Goal: Find specific page/section: Find specific page/section

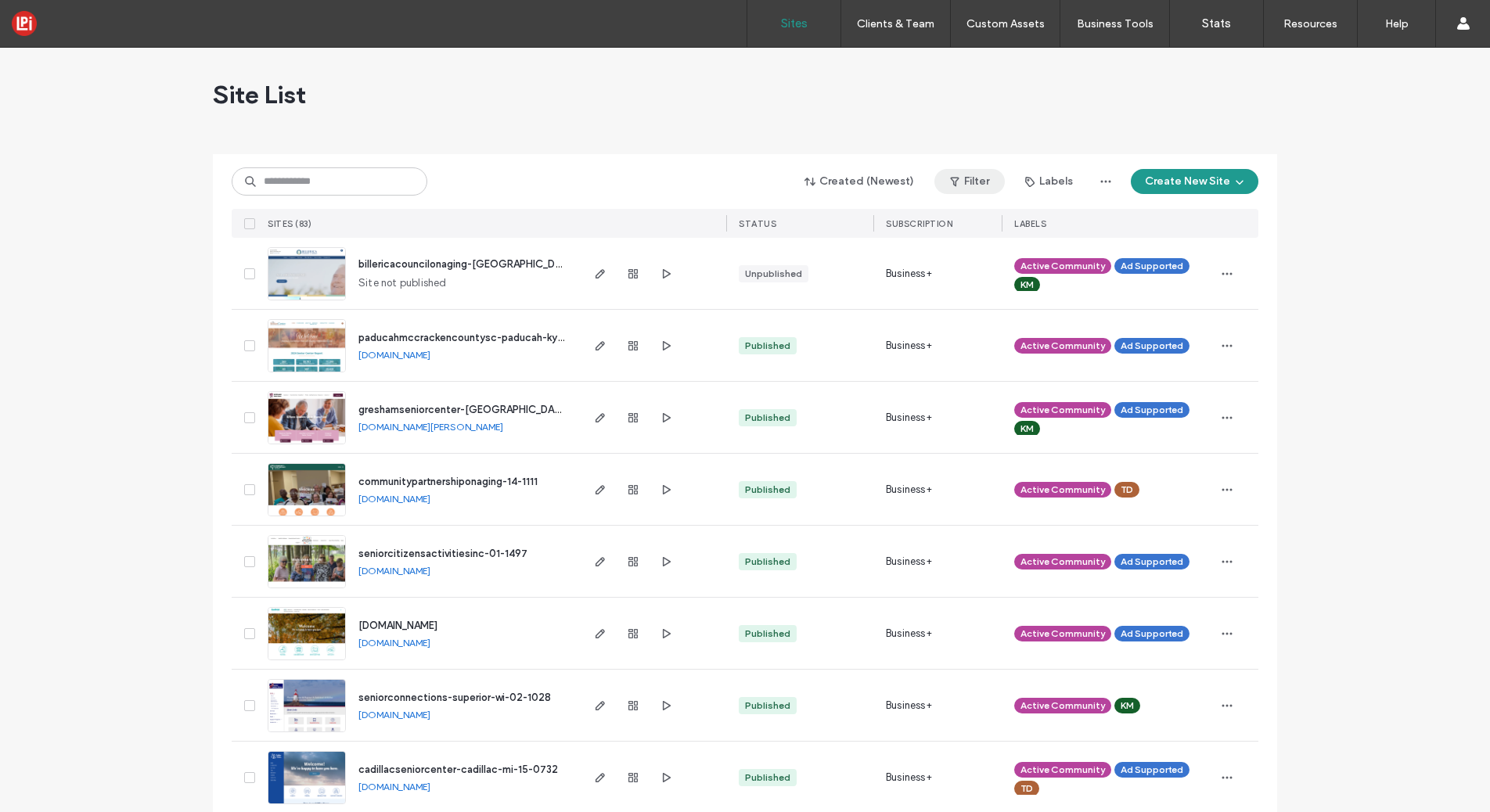
click at [969, 180] on button "Filter" at bounding box center [969, 181] width 70 height 25
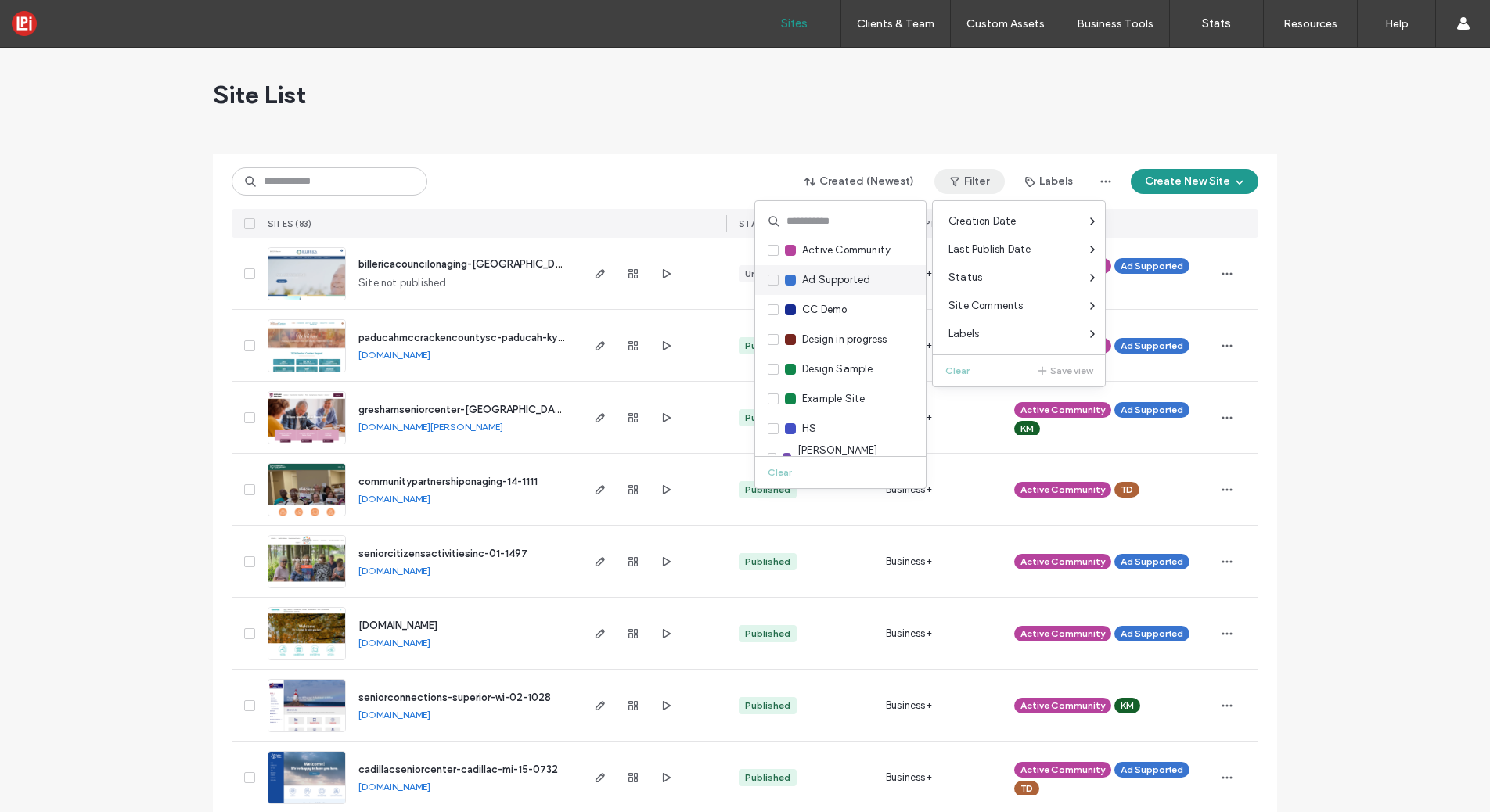
click at [772, 275] on span at bounding box center [773, 280] width 11 height 11
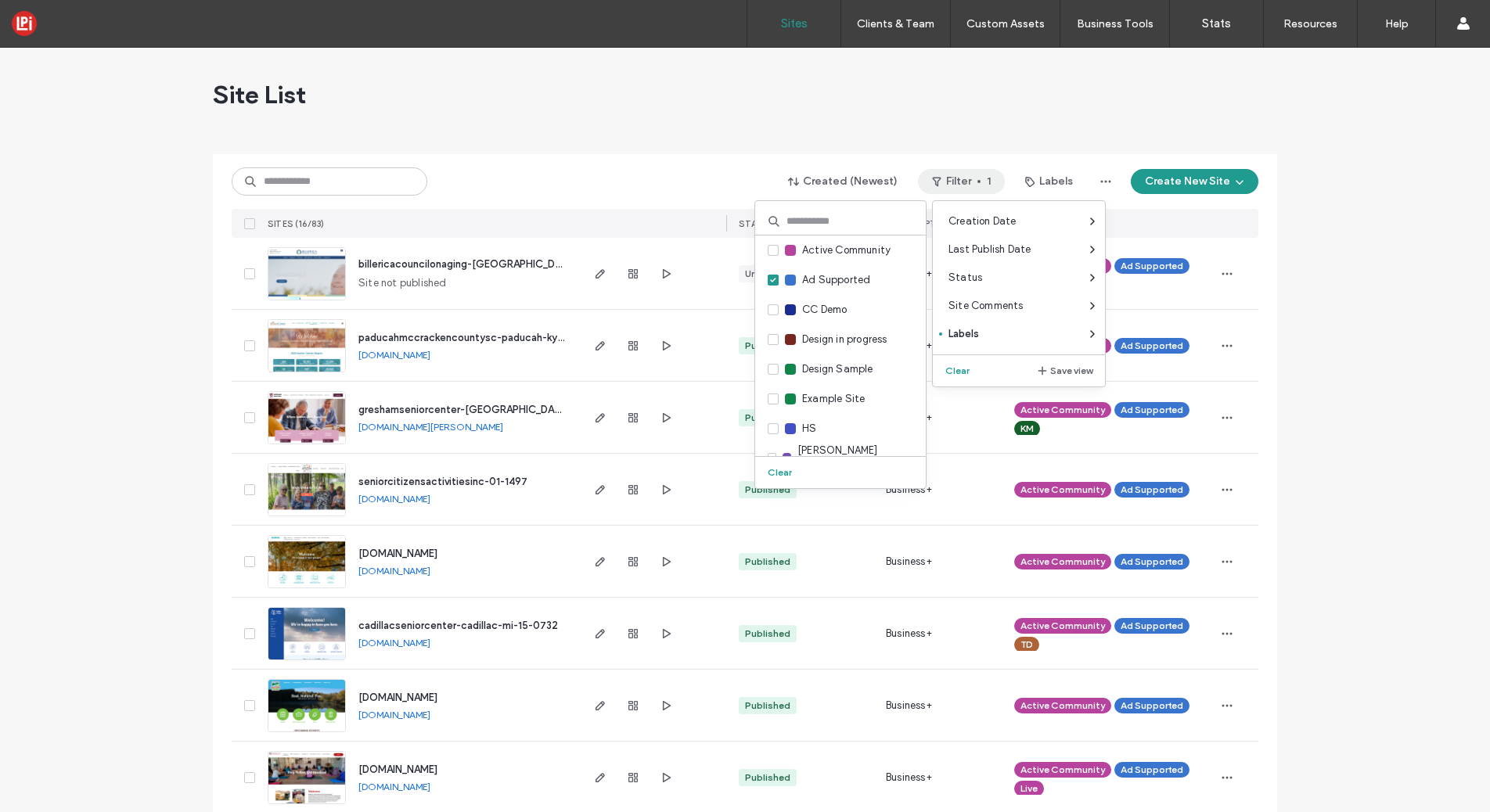
click at [203, 265] on div "Site List Created (Newest) Filter 1 Labels Create New Site SITES (16/83) STATUS…" at bounding box center [745, 728] width 1490 height 1360
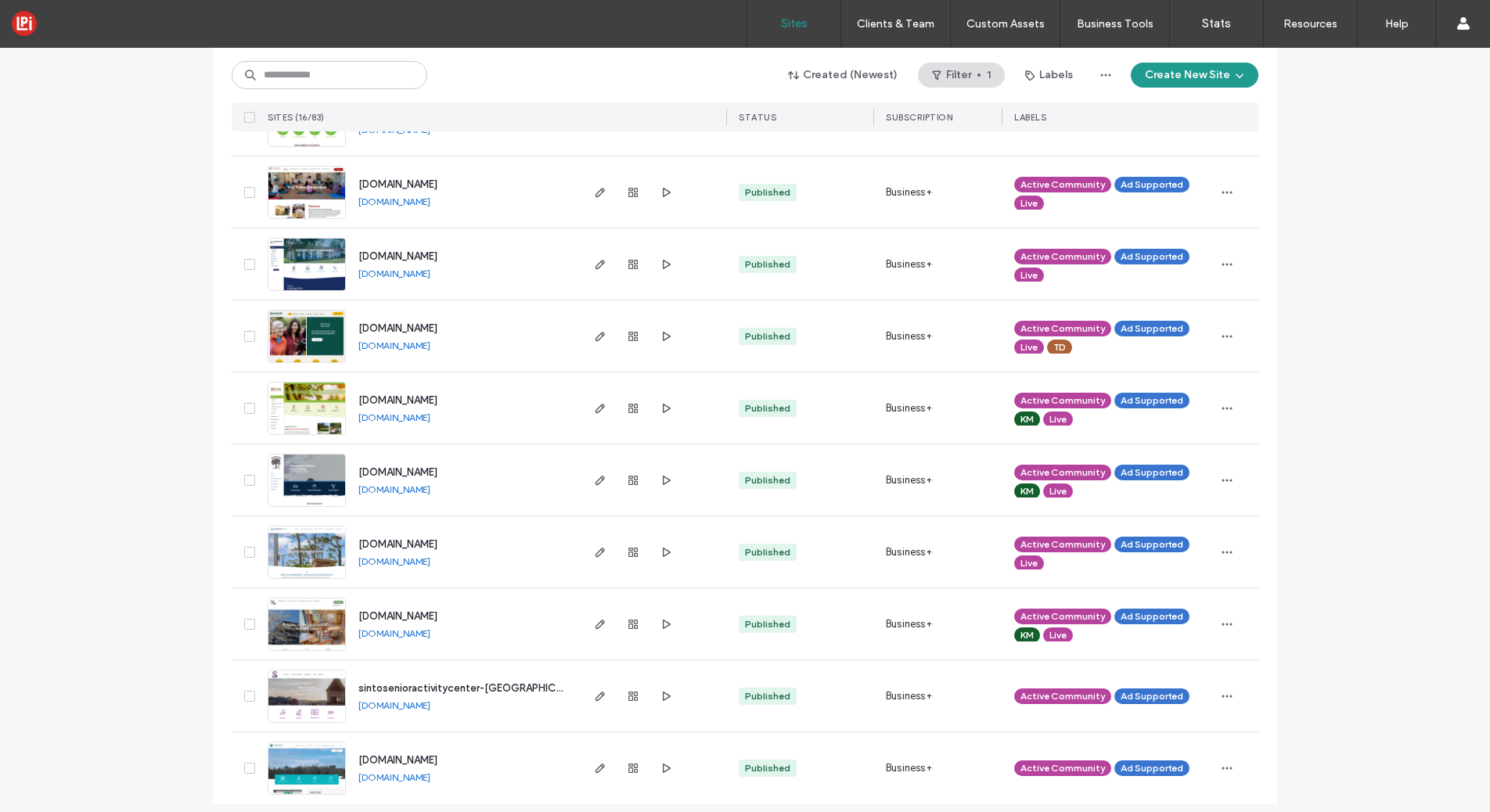
scroll to position [596, 0]
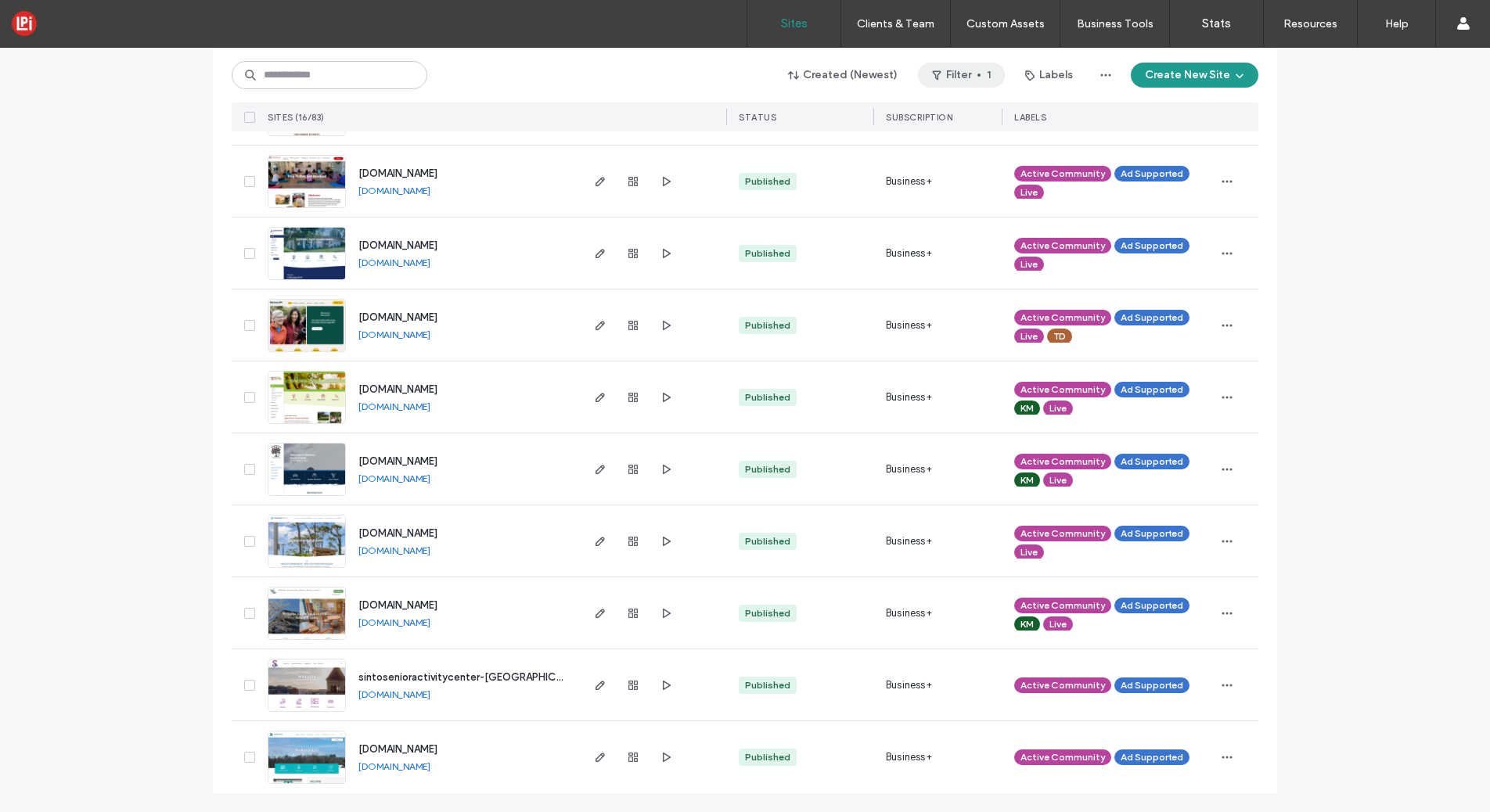
click at [954, 76] on button "Filter 1" at bounding box center [961, 75] width 87 height 25
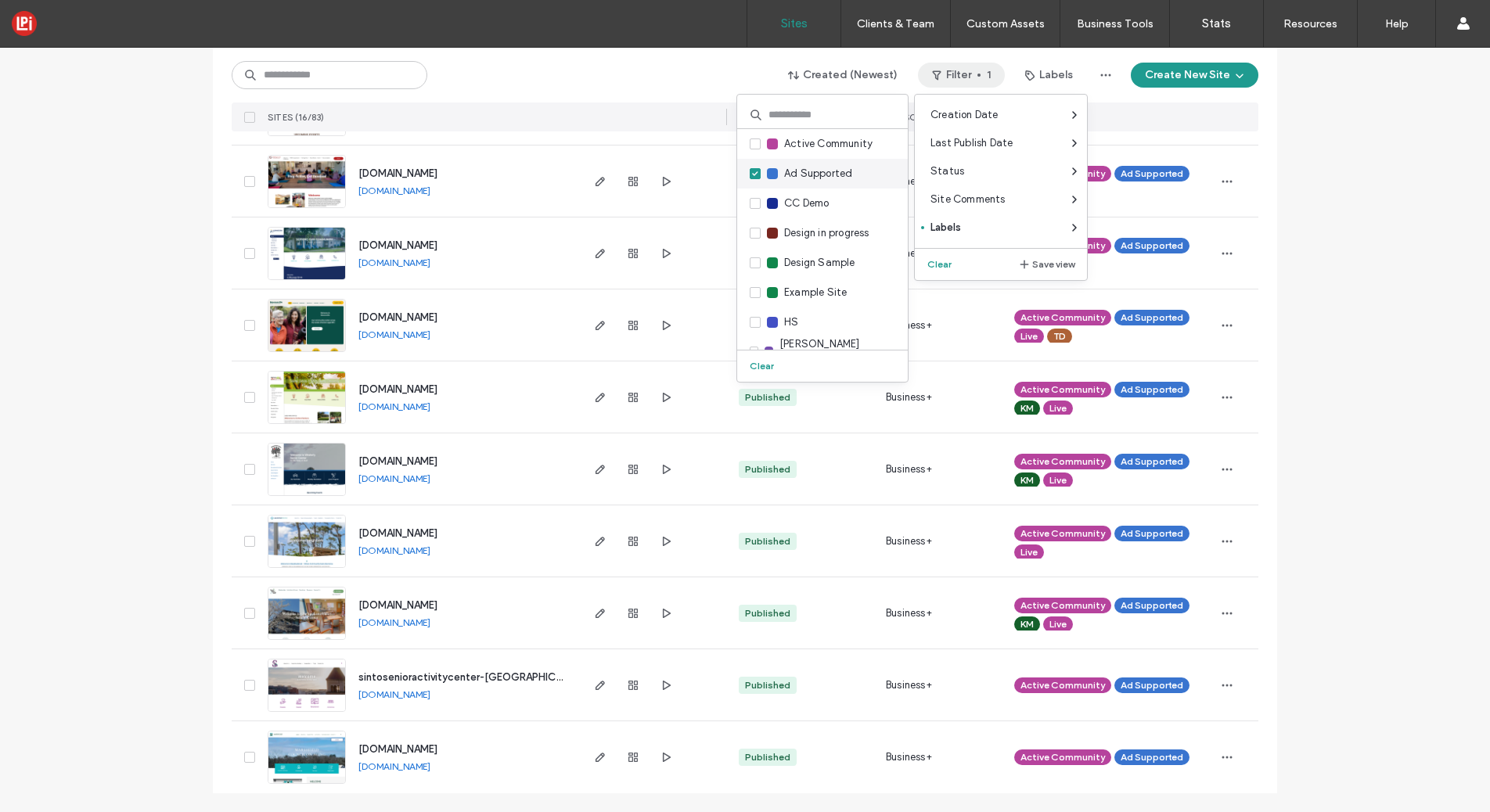
click at [753, 171] on icon at bounding box center [756, 174] width 6 height 5
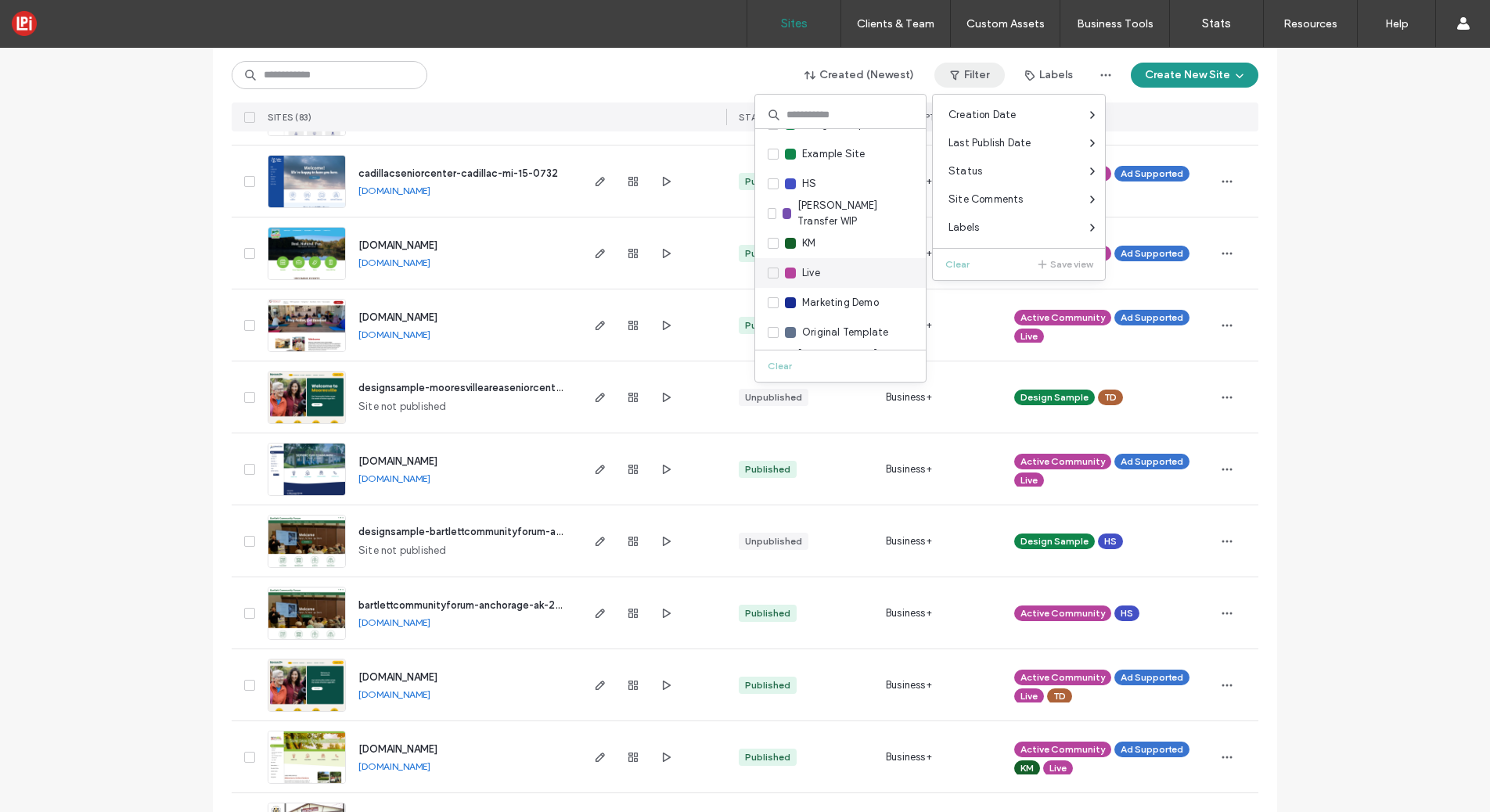
scroll to position [740, 0]
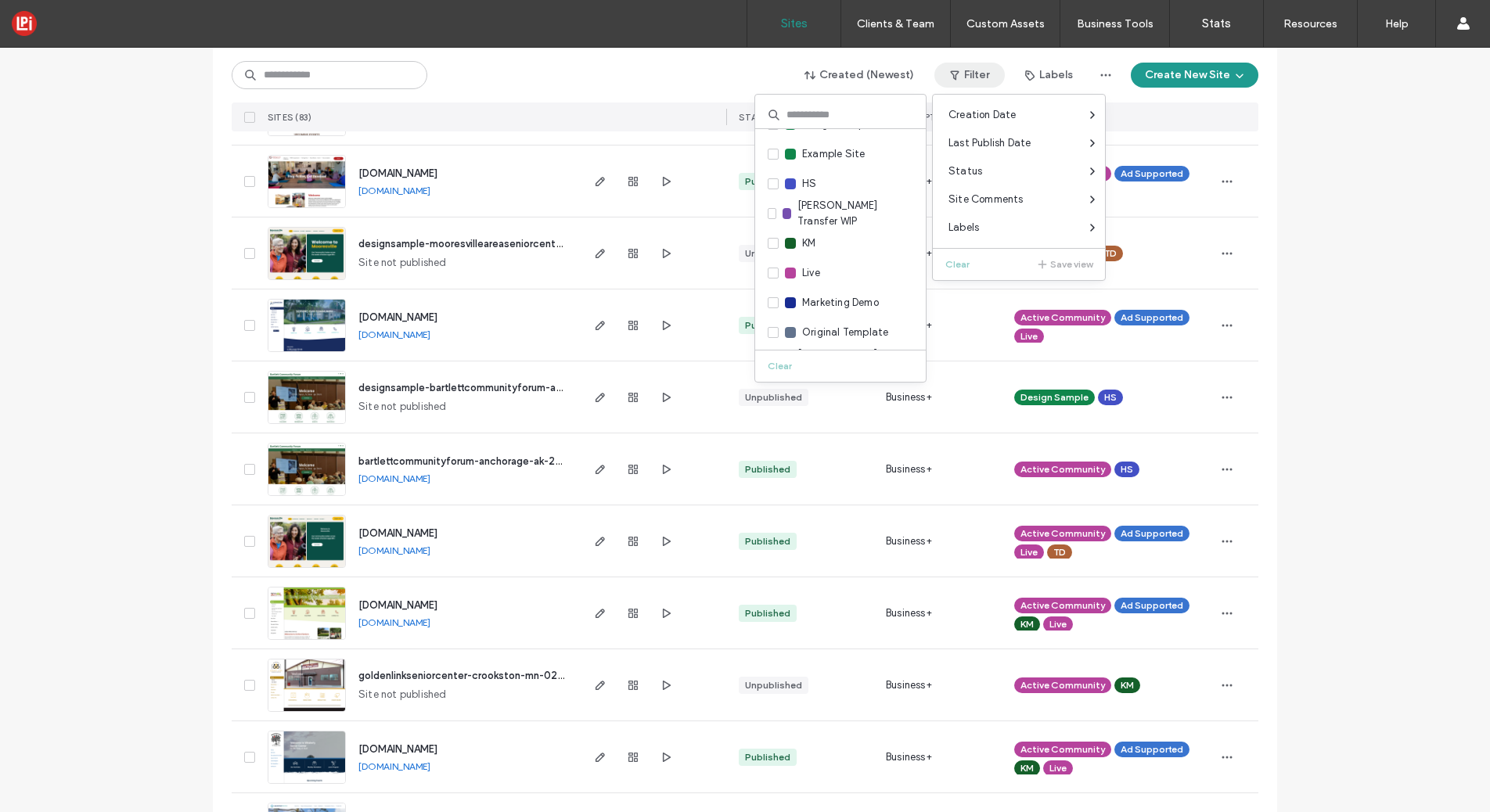
drag, startPoint x: 776, startPoint y: 273, endPoint x: 921, endPoint y: 282, distance: 145.3
click at [776, 273] on icon at bounding box center [773, 273] width 6 height 5
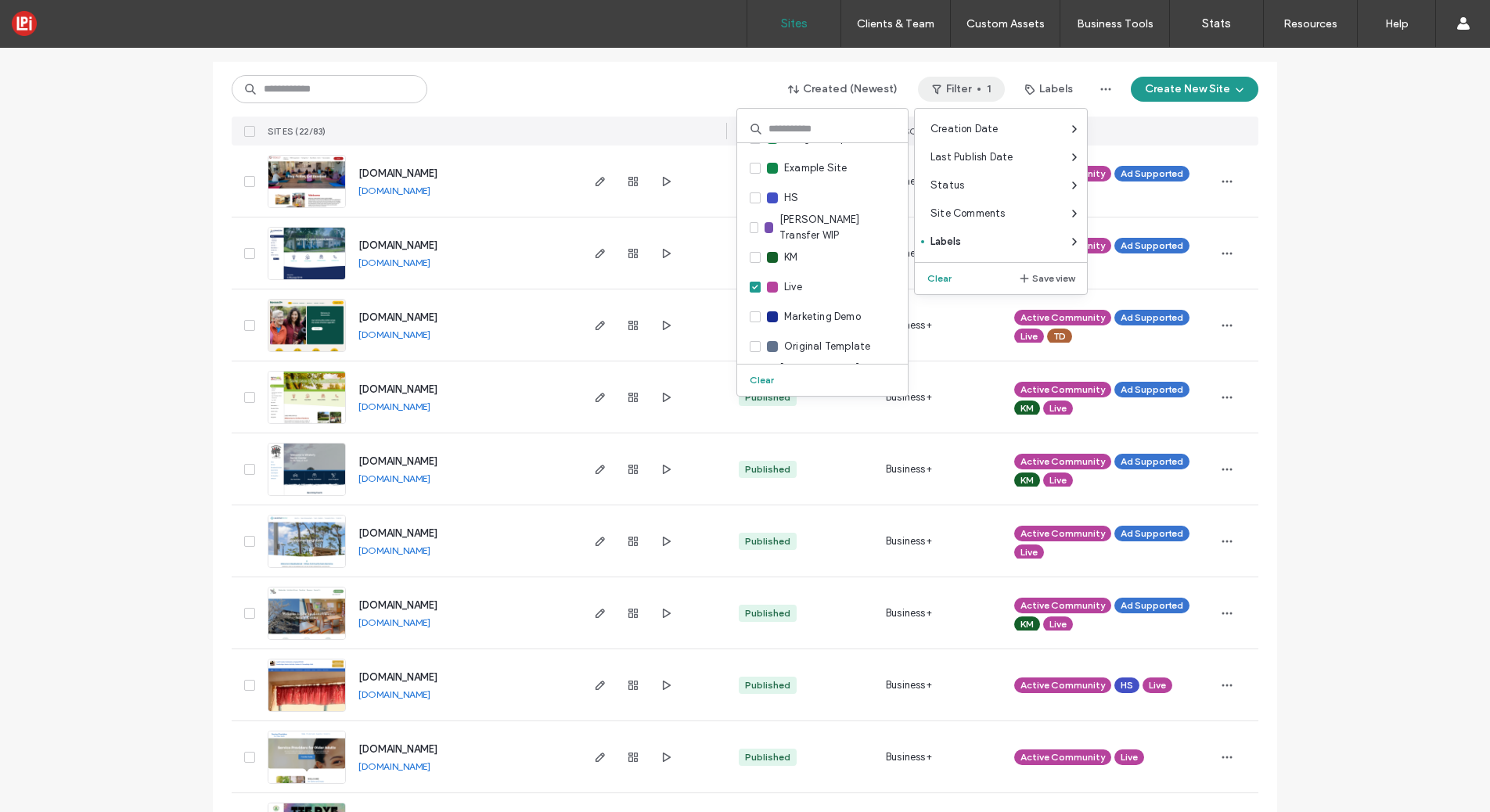
scroll to position [0, 0]
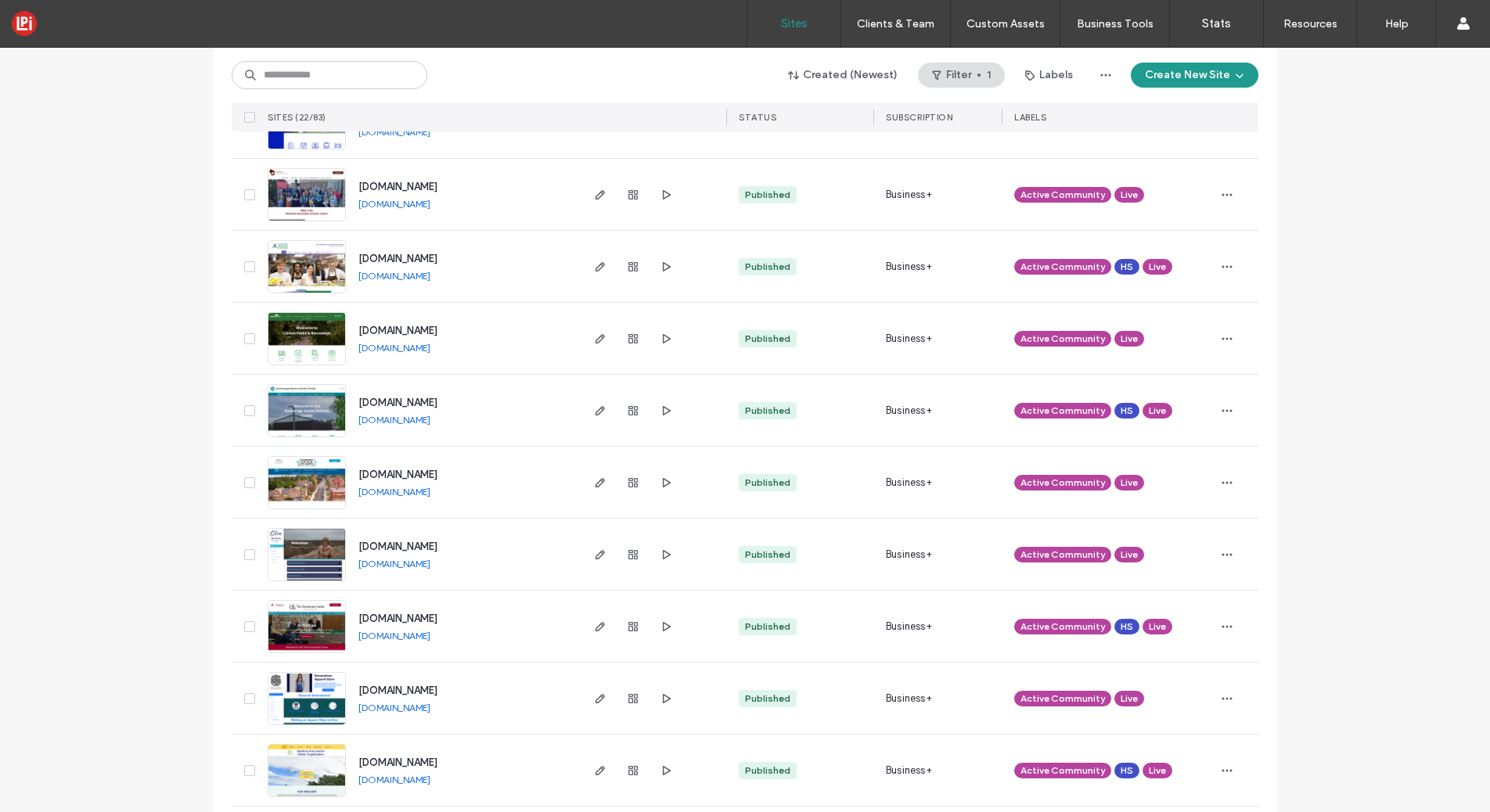
scroll to position [949, 0]
